Goal: Register for event/course

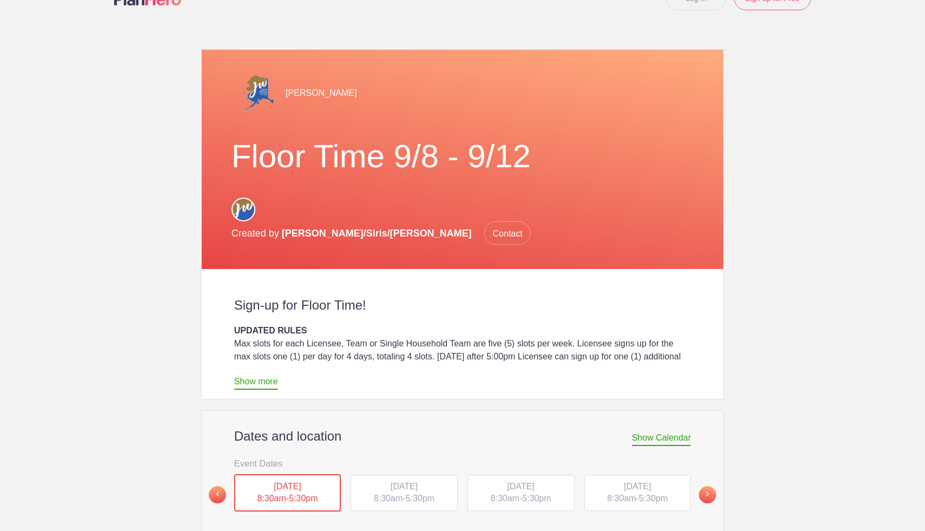
scroll to position [169, 0]
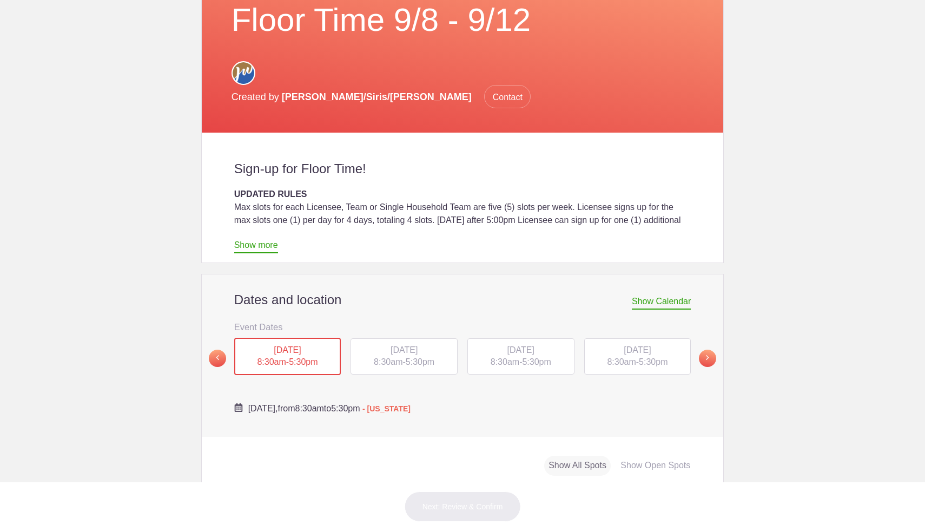
click at [591, 338] on div "[DATE] 8:30am - 5:30pm" at bounding box center [637, 356] width 107 height 37
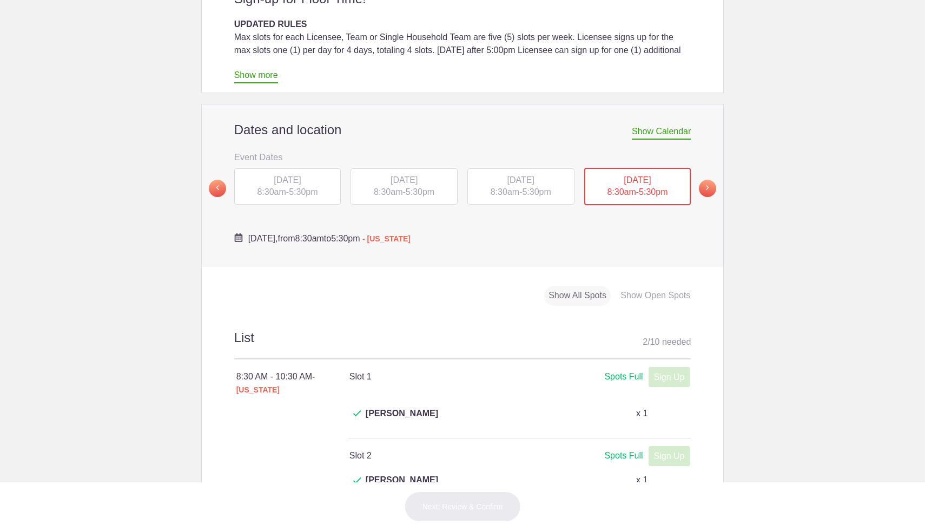
scroll to position [312, 0]
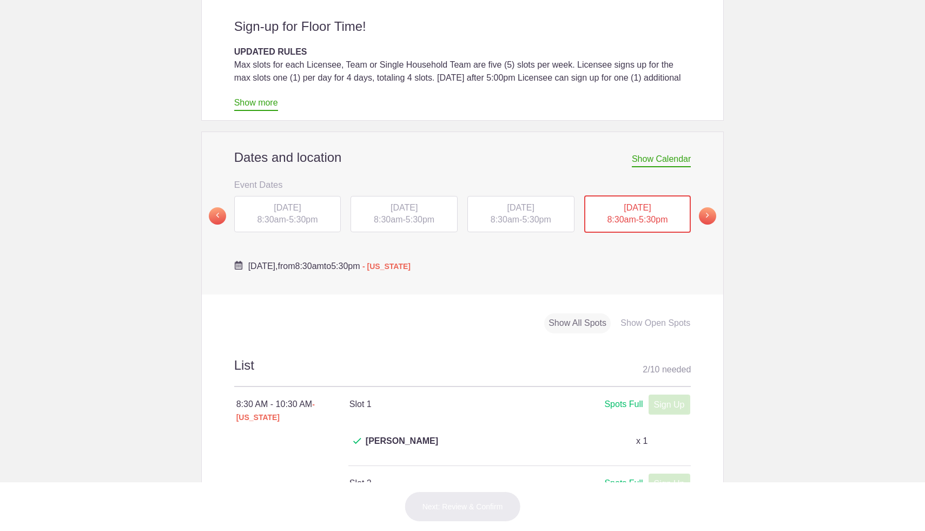
click at [525, 215] on span "5:30pm" at bounding box center [536, 219] width 29 height 9
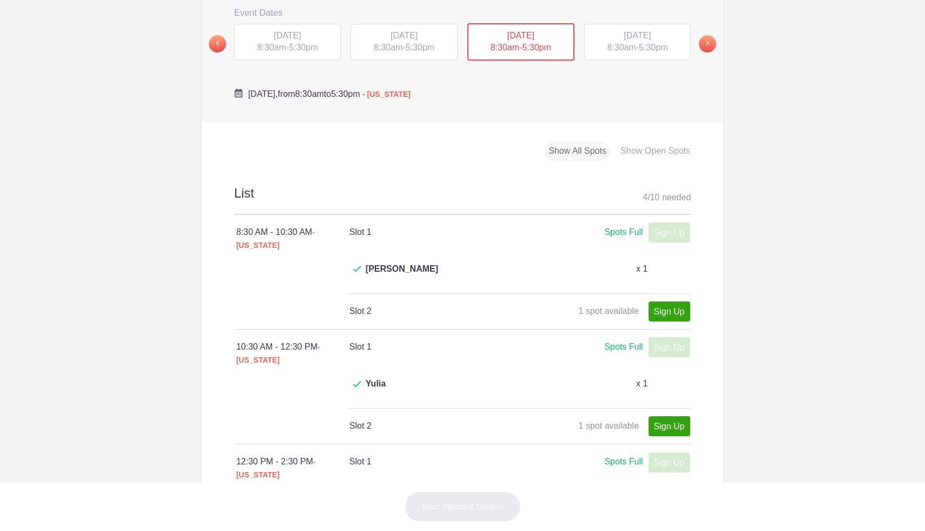
scroll to position [313, 0]
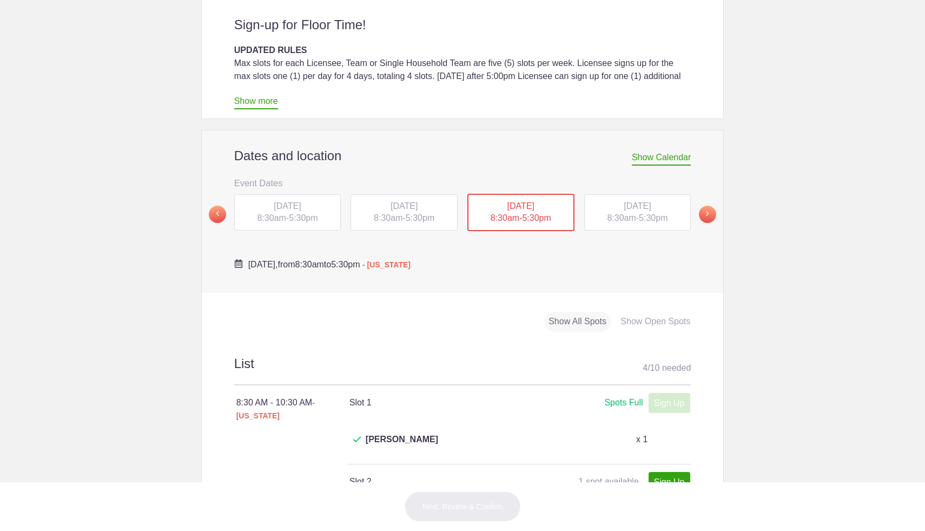
click at [407, 213] on span "5:30pm" at bounding box center [420, 217] width 29 height 9
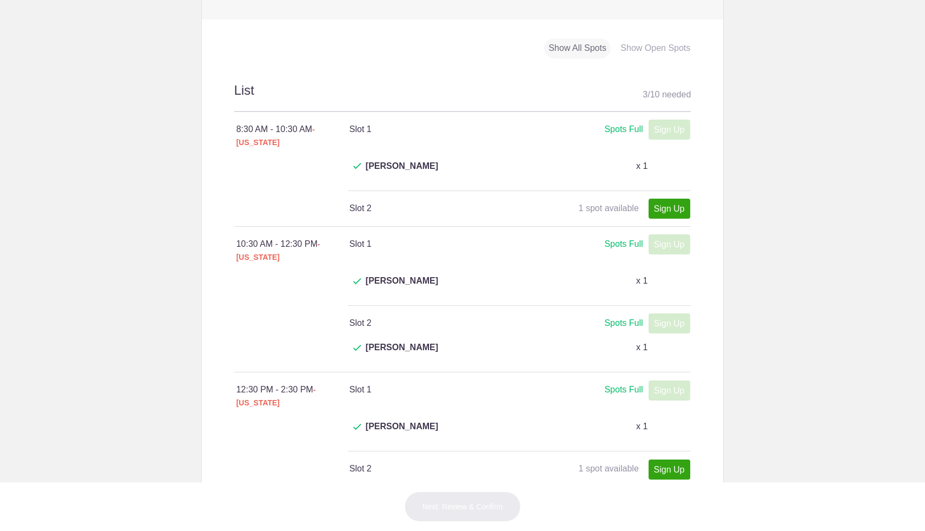
scroll to position [239, 0]
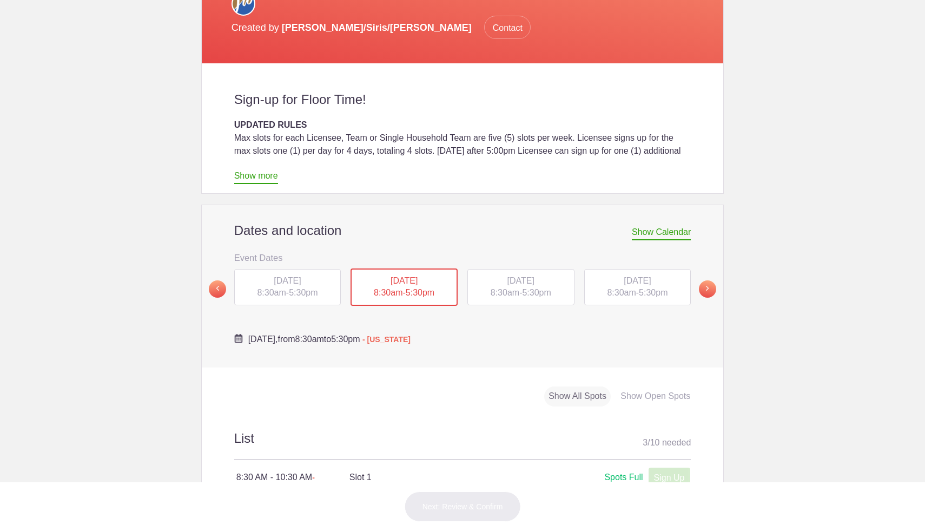
click at [283, 276] on span "[DATE]" at bounding box center [287, 280] width 27 height 9
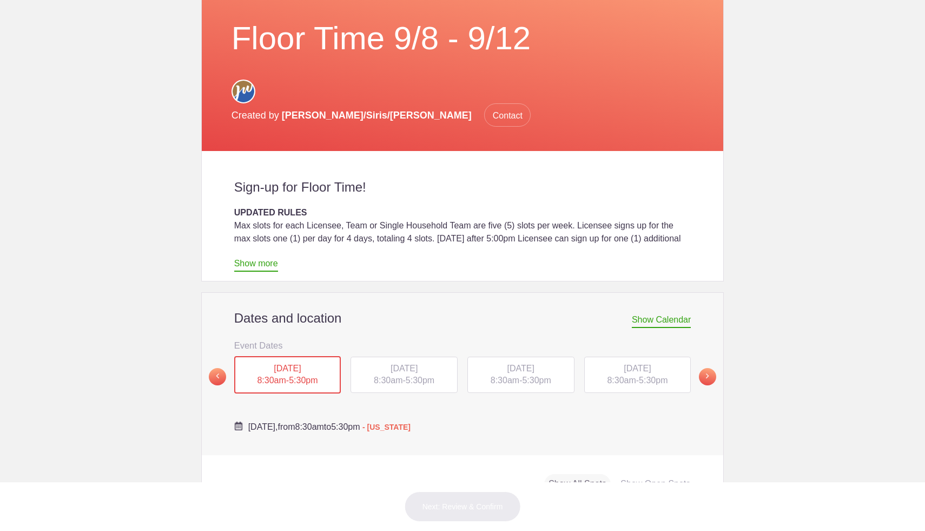
scroll to position [224, 0]
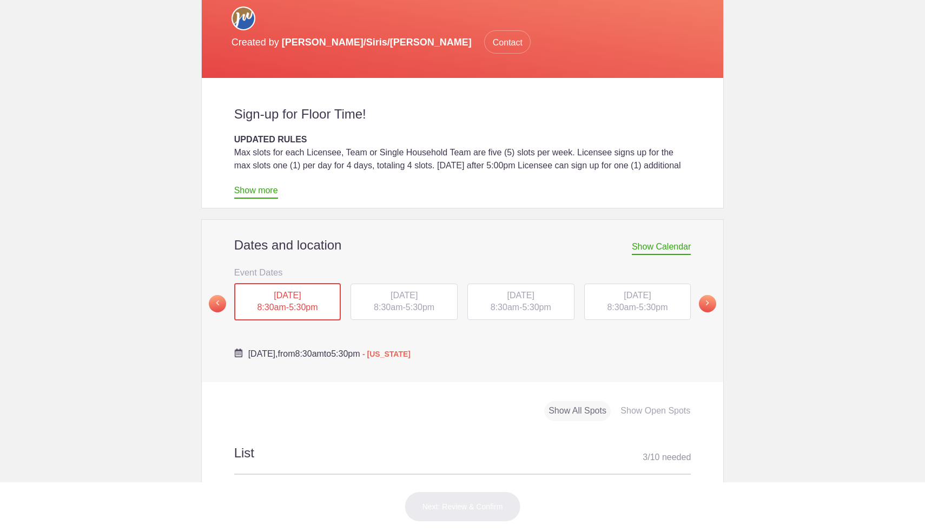
click at [531, 302] on span "5:30pm" at bounding box center [536, 306] width 29 height 9
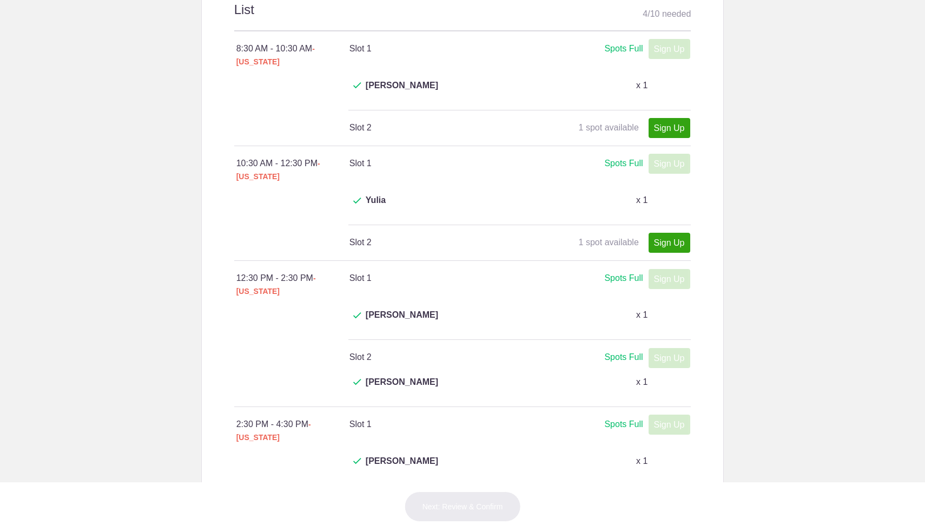
scroll to position [666, 0]
click at [654, 233] on link "Sign Up" at bounding box center [670, 243] width 42 height 20
type input "1"
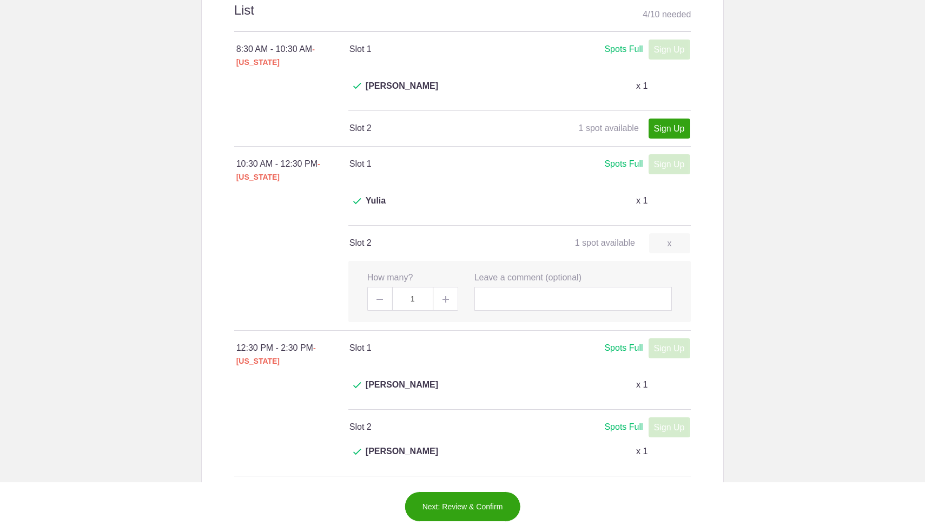
click at [454, 513] on button "Next: Review & Confirm" at bounding box center [463, 506] width 116 height 30
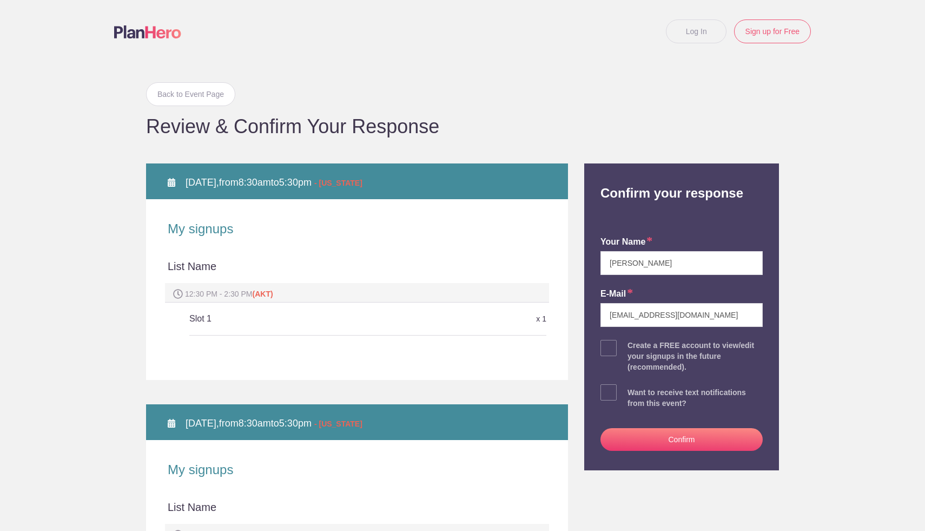
click at [675, 440] on button "Confirm" at bounding box center [681, 439] width 162 height 23
